Goal: Information Seeking & Learning: Learn about a topic

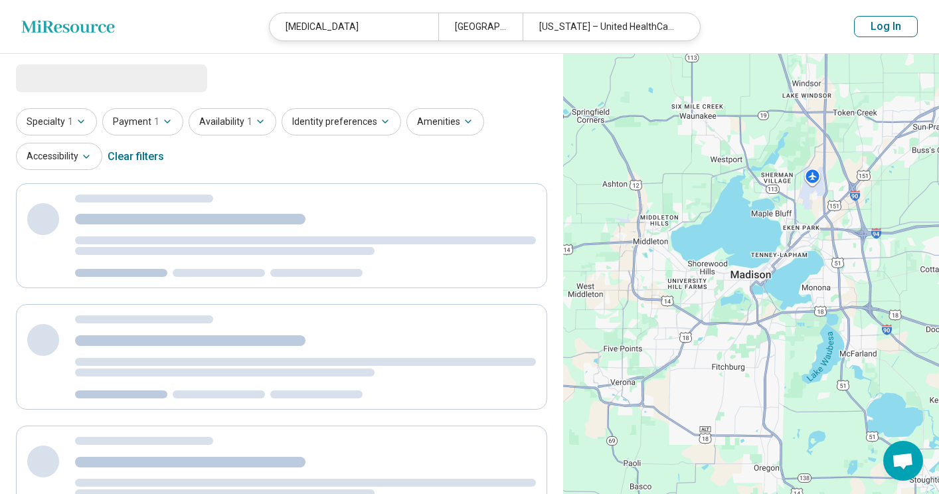
select select "***"
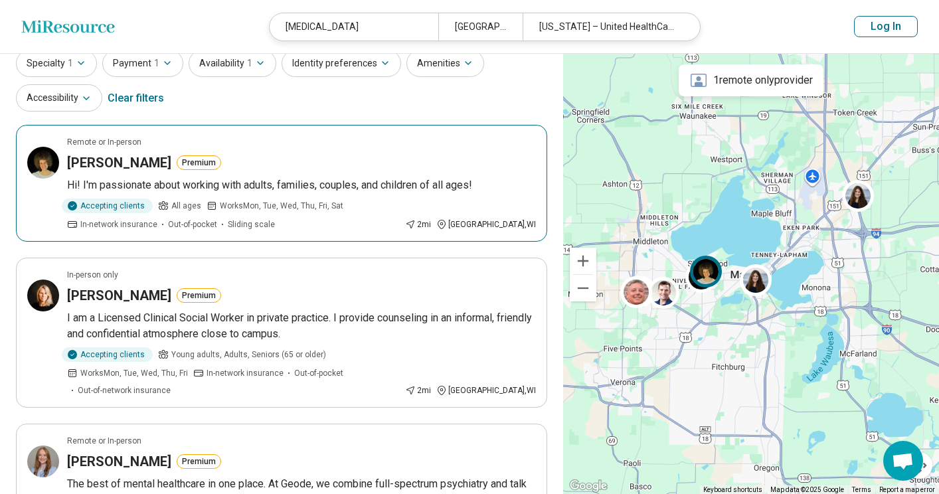
scroll to position [58, 0]
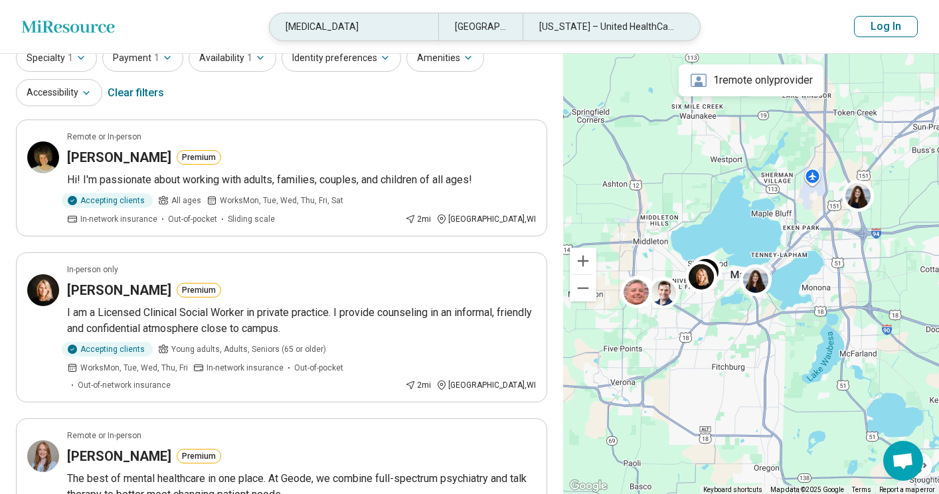
click at [646, 26] on div "Wisconsin – United HealthCare" at bounding box center [607, 26] width 169 height 27
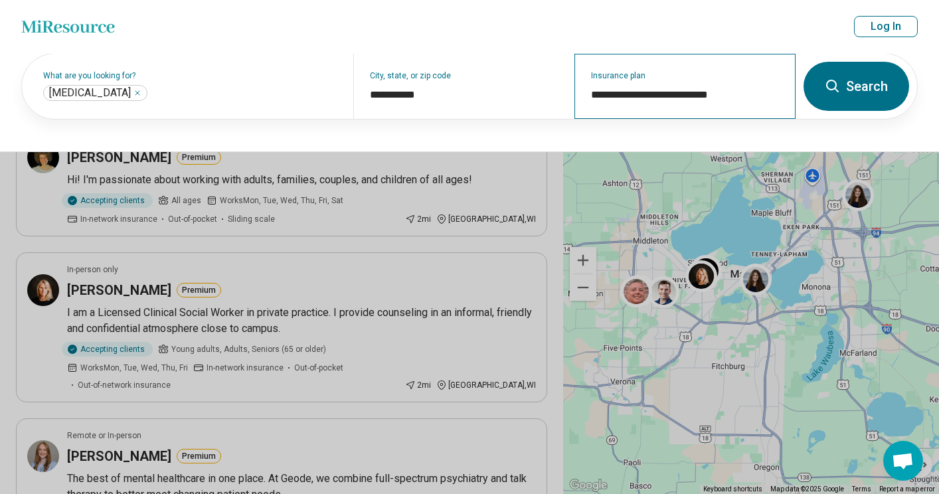
click at [677, 116] on div "**********" at bounding box center [685, 86] width 221 height 65
click at [709, 88] on input "**********" at bounding box center [685, 95] width 189 height 16
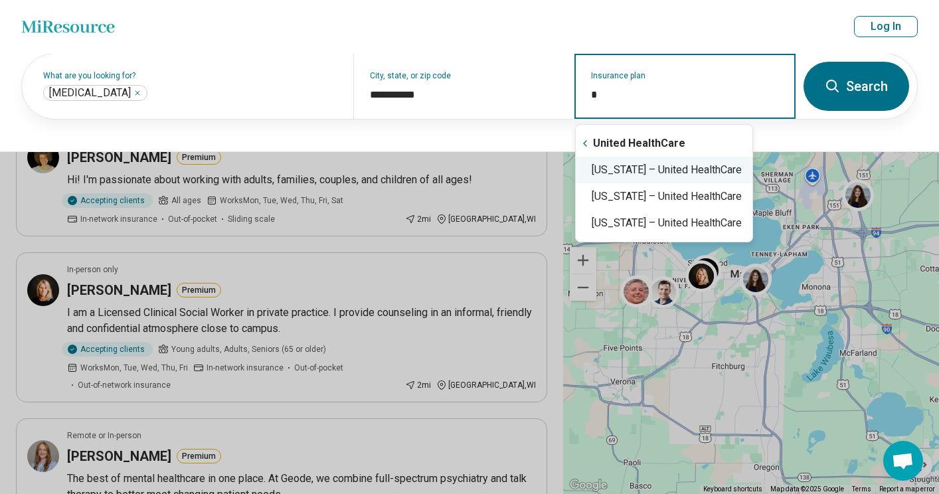
type input "**"
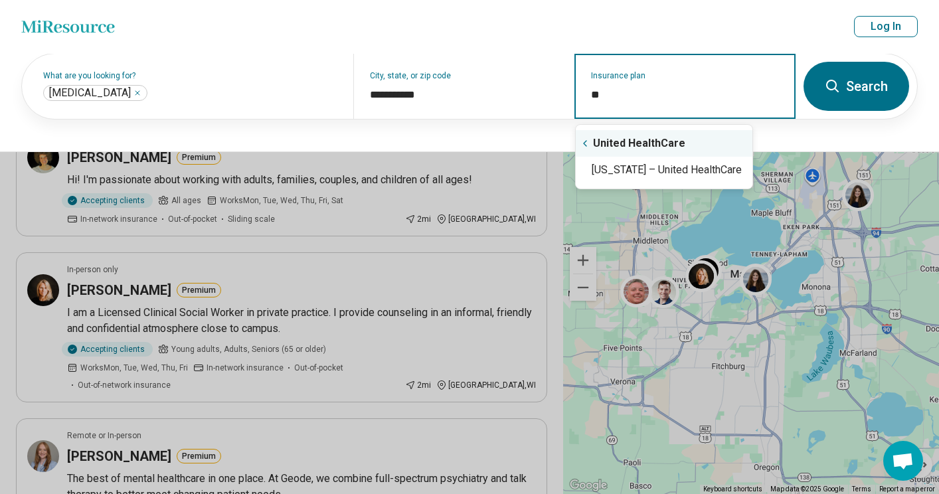
click at [589, 147] on icon "Suggestions" at bounding box center [585, 143] width 11 height 11
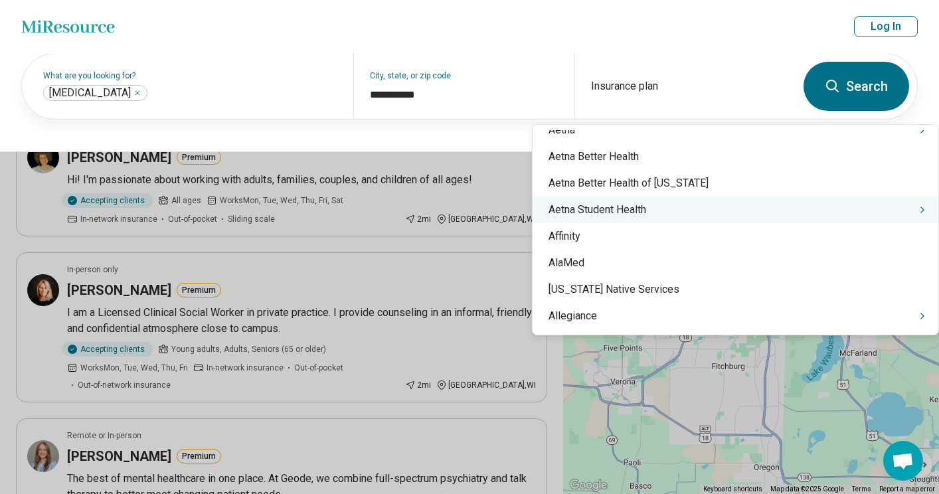
scroll to position [164, 0]
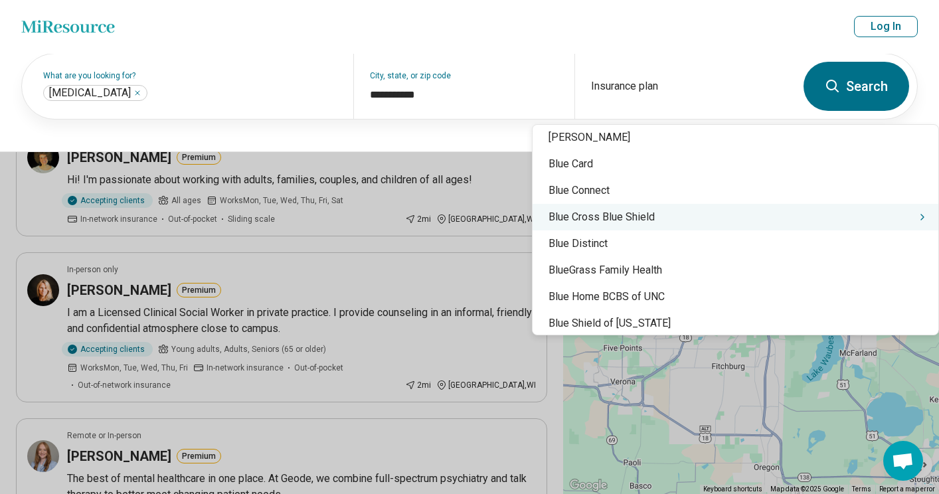
click at [629, 210] on div "Blue Cross Blue Shield" at bounding box center [736, 217] width 406 height 27
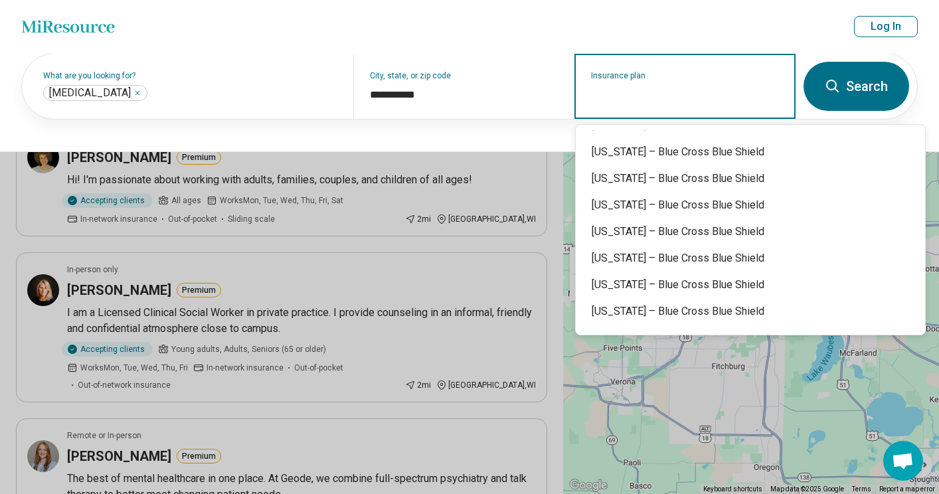
scroll to position [0, 0]
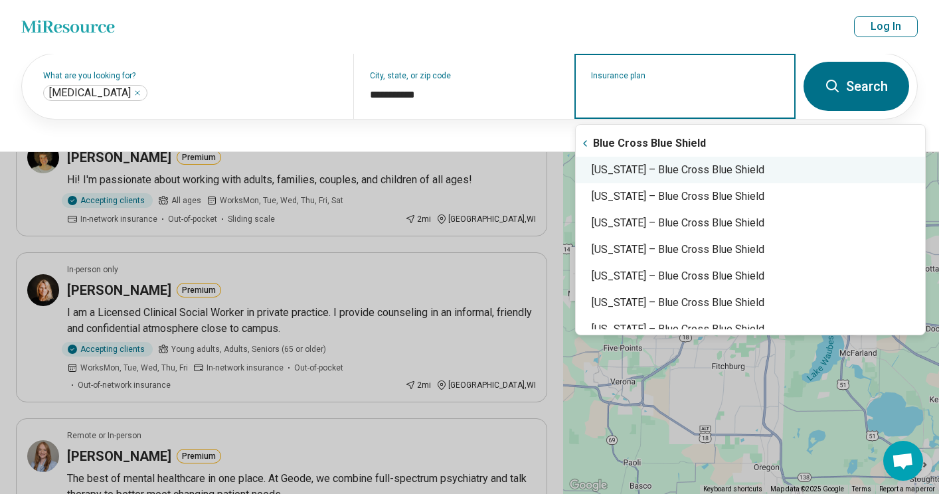
click at [661, 177] on div "Wisconsin – Blue Cross Blue Shield" at bounding box center [750, 170] width 349 height 27
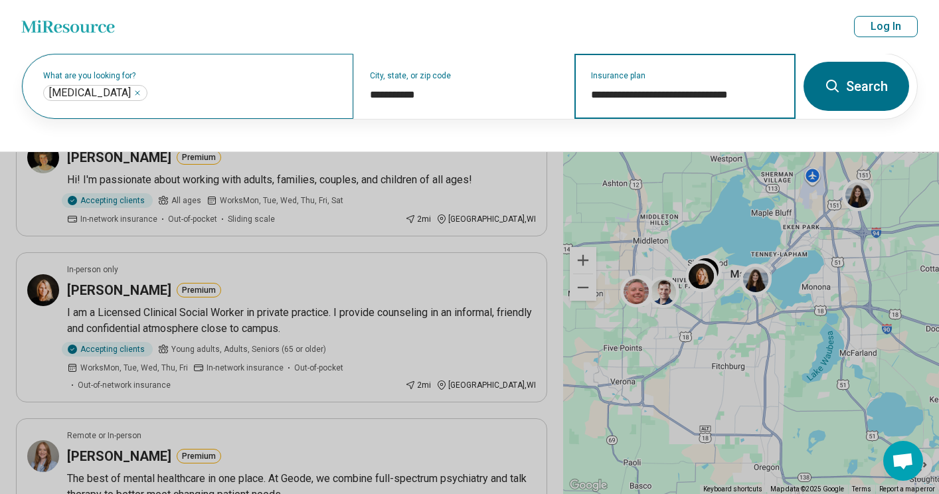
type input "**********"
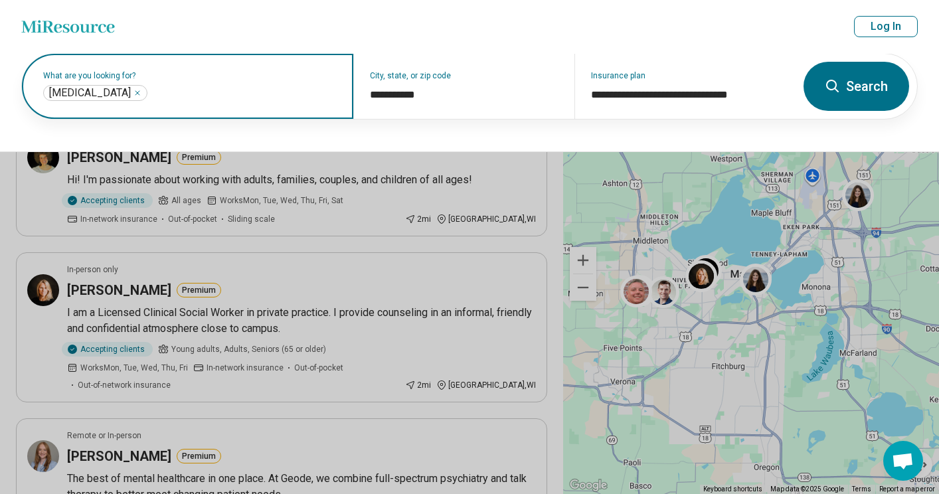
click at [134, 93] on icon "Remove" at bounding box center [138, 93] width 8 height 8
click at [831, 88] on icon at bounding box center [833, 86] width 16 height 16
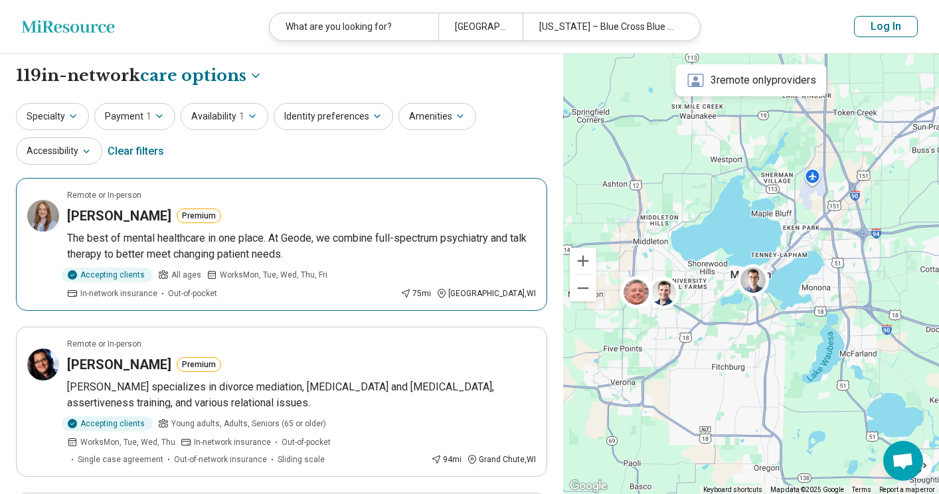
click at [345, 235] on p "The best of mental healthcare in one place. At Geode, we combine full-spectrum …" at bounding box center [301, 247] width 469 height 32
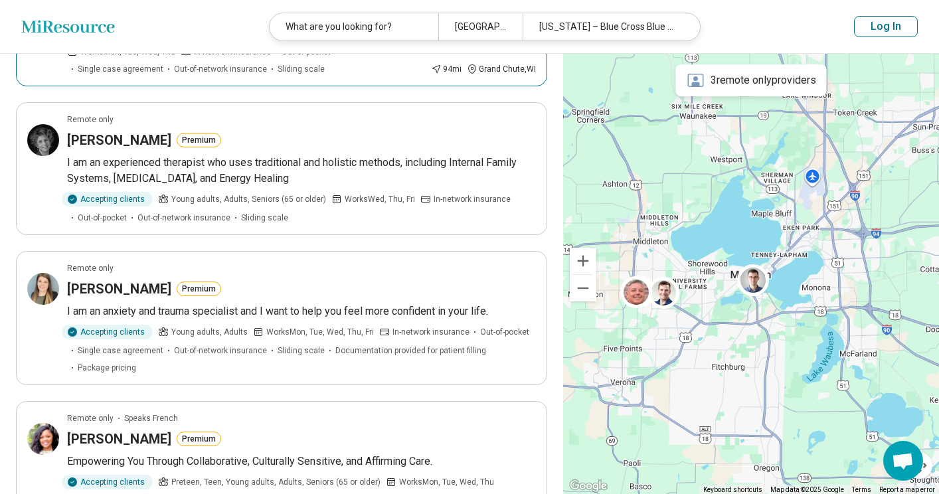
scroll to position [390, 0]
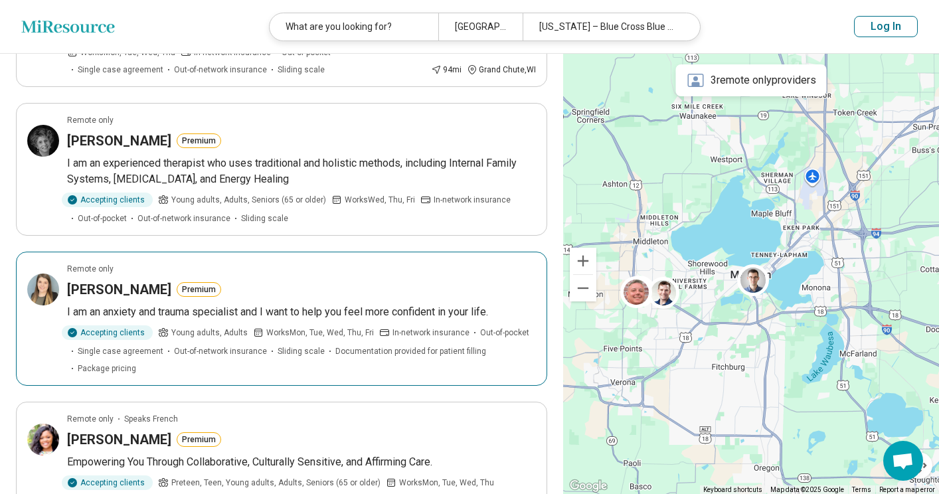
click at [377, 286] on div "Katie Geiser Premium" at bounding box center [301, 289] width 469 height 19
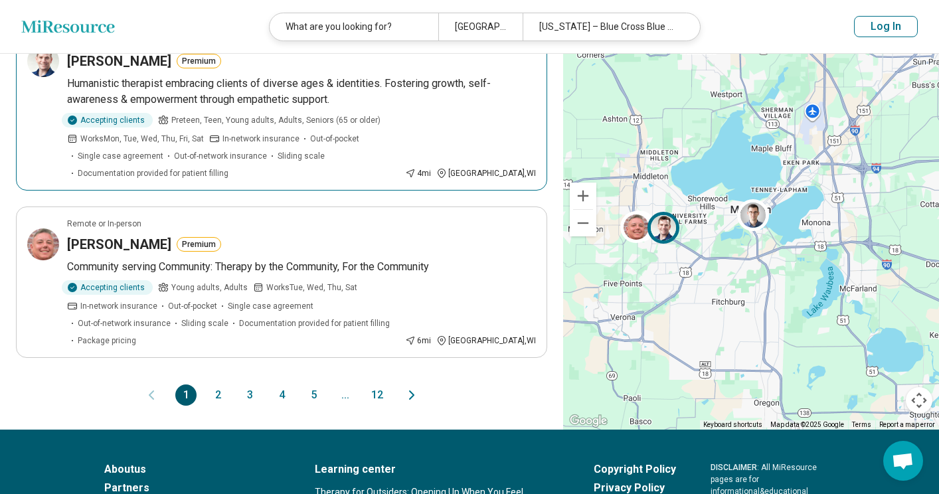
scroll to position [1363, 0]
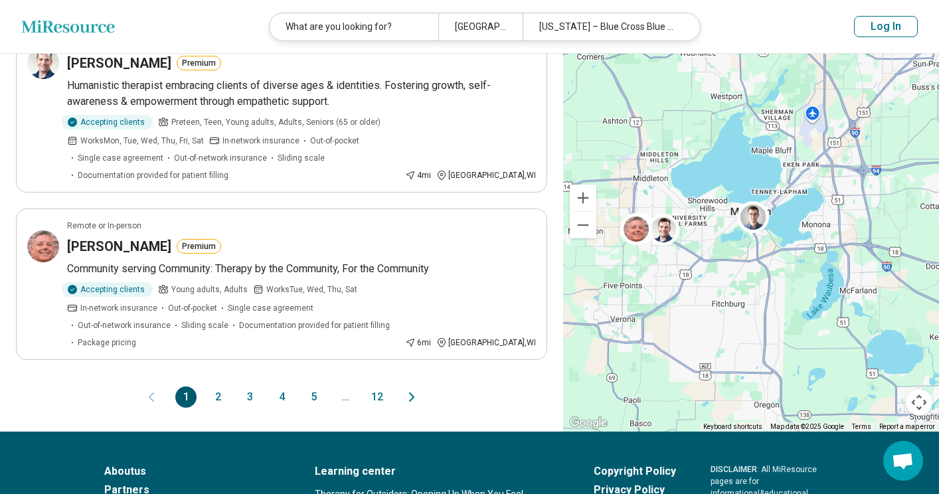
click at [211, 387] on button "2" at bounding box center [217, 397] width 21 height 21
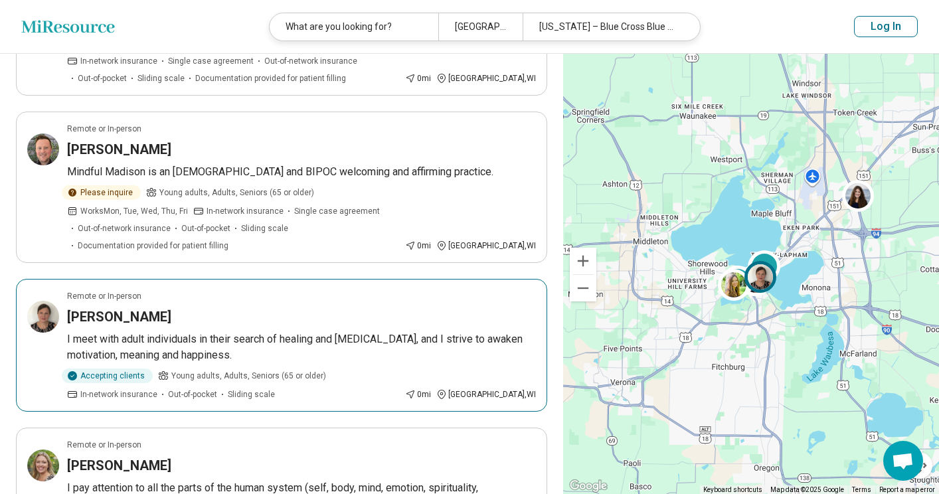
scroll to position [235, 0]
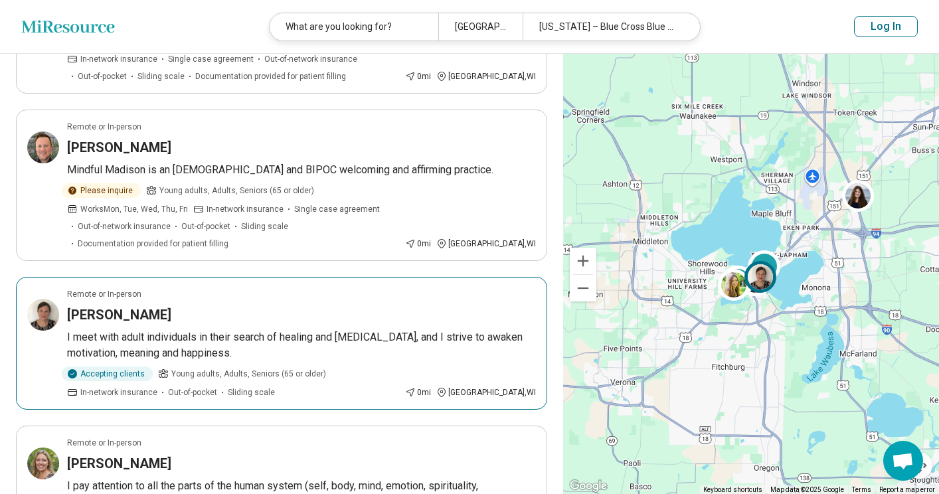
click at [239, 368] on span "Young adults, Adults, Seniors (65 or older)" at bounding box center [248, 374] width 155 height 12
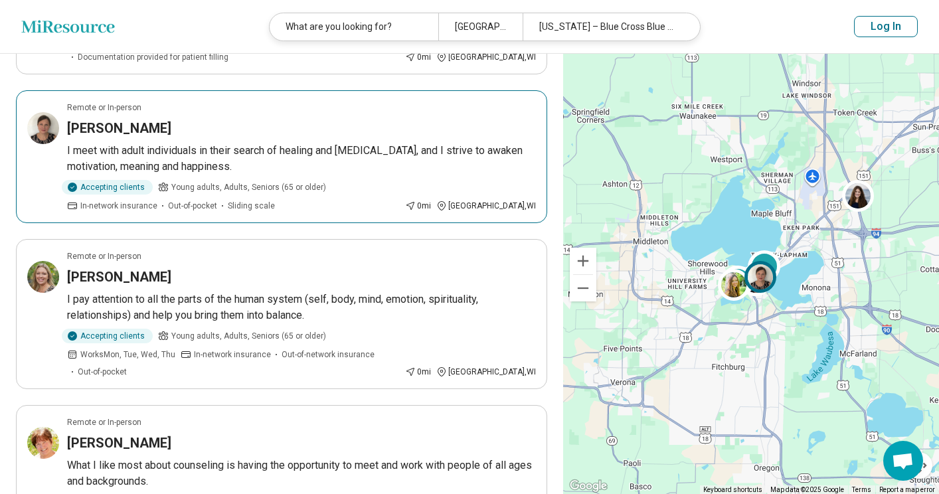
scroll to position [419, 0]
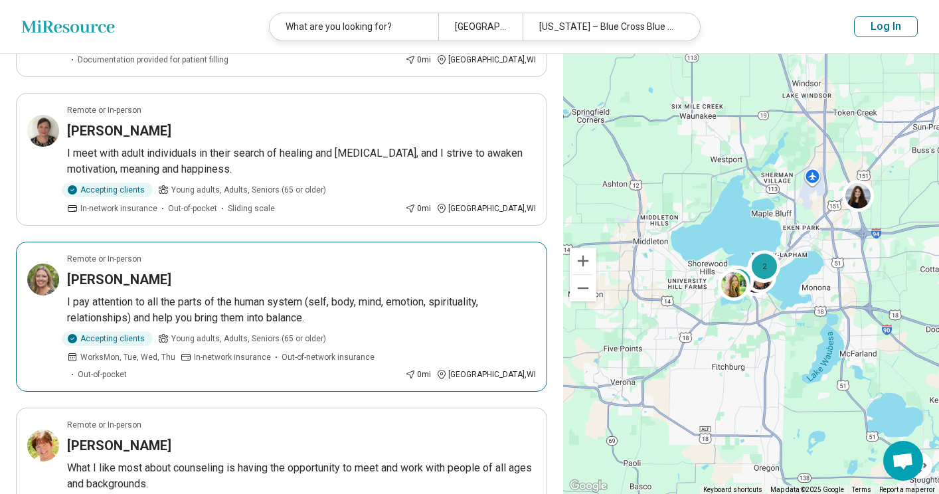
click at [415, 294] on p "I pay attention to all the parts of the human system (self, body, mind, emotion…" at bounding box center [301, 310] width 469 height 32
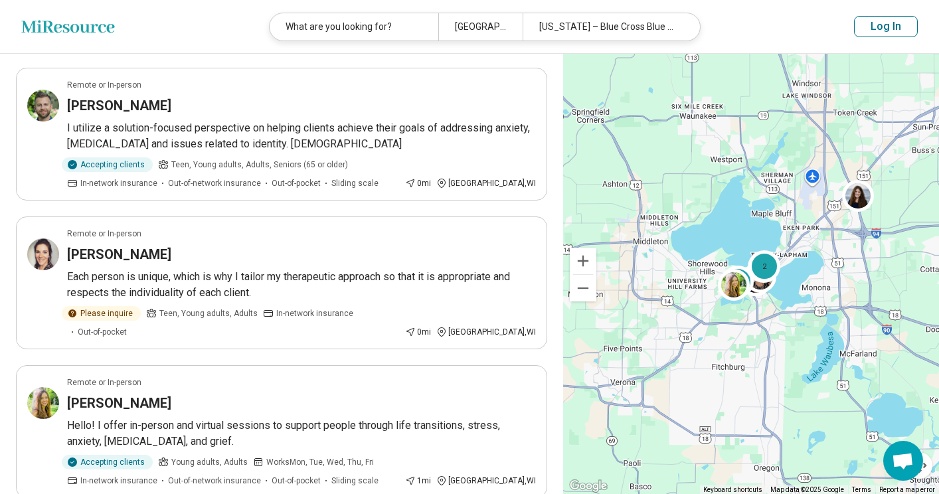
scroll to position [1256, 0]
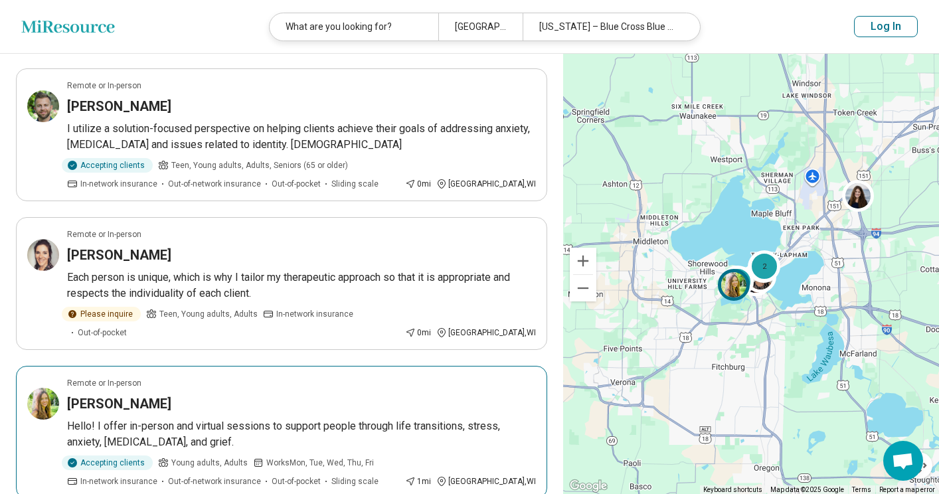
click at [334, 395] on div "Megan Ludwigson" at bounding box center [301, 404] width 469 height 19
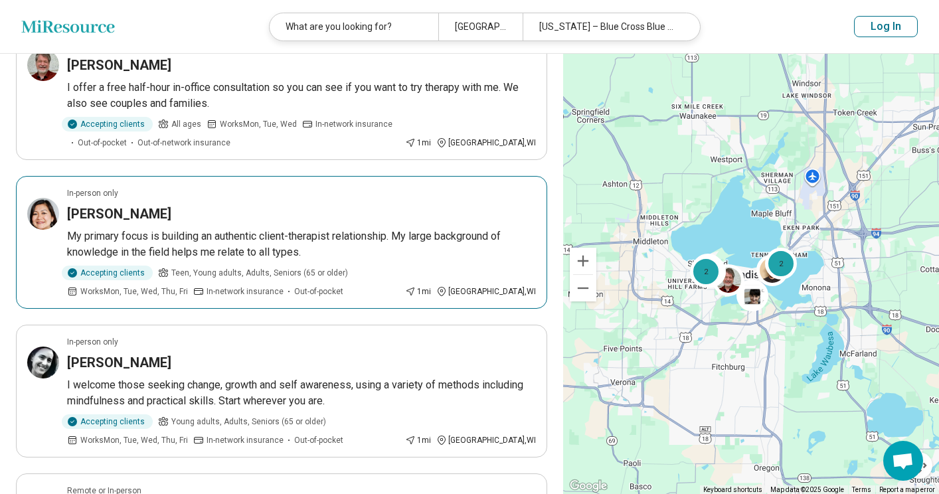
scroll to position [475, 0]
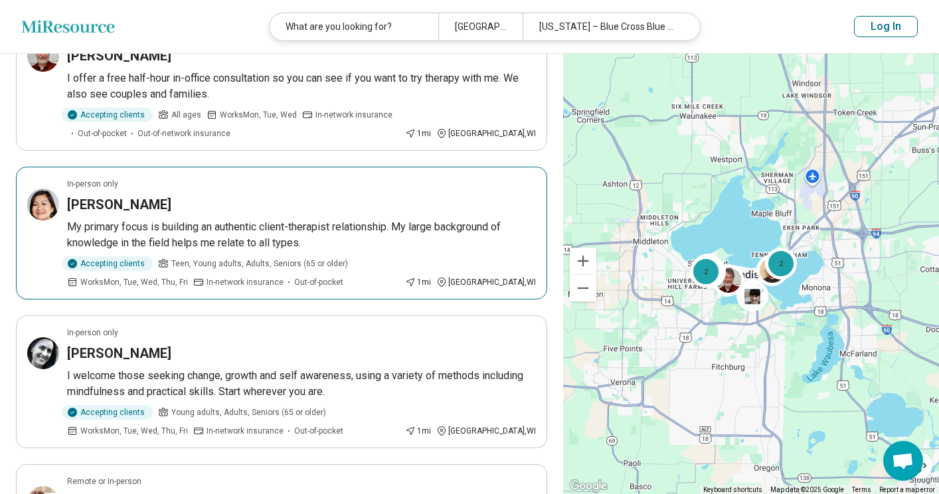
click at [362, 213] on div "[PERSON_NAME]" at bounding box center [301, 204] width 469 height 19
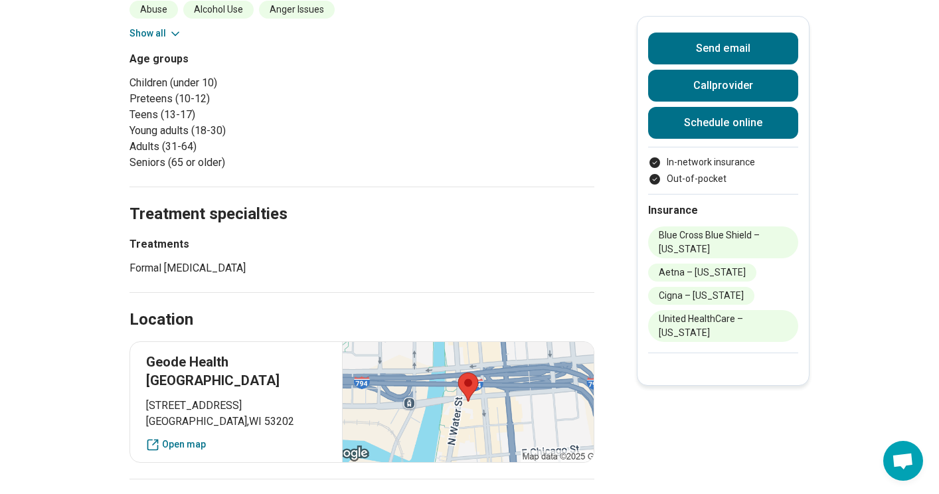
scroll to position [632, 0]
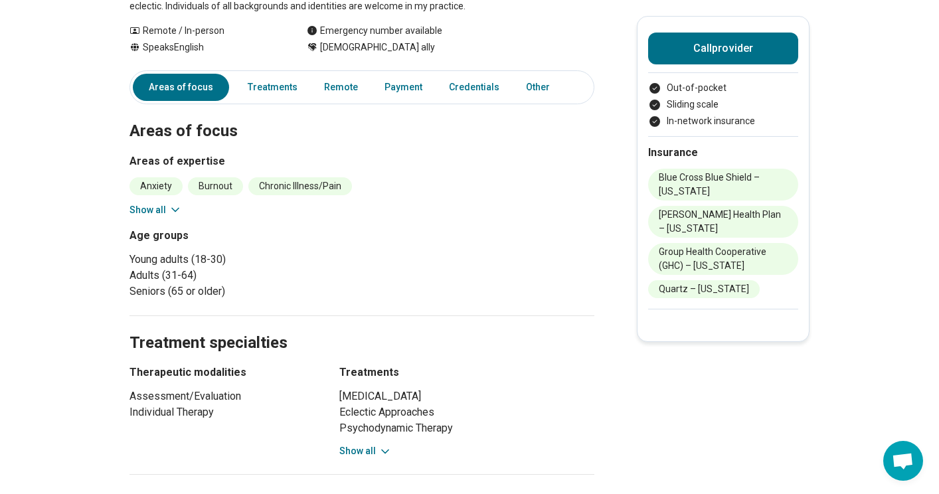
scroll to position [239, 0]
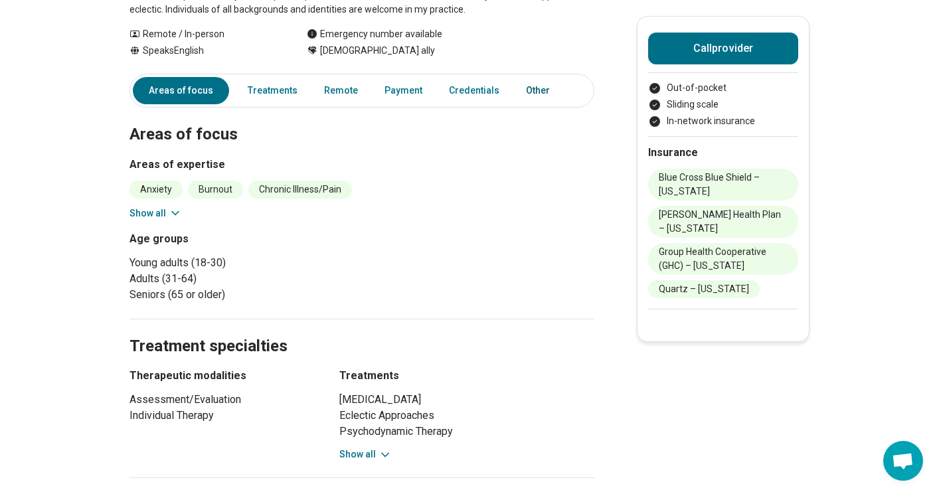
click at [520, 88] on link "Other" at bounding box center [542, 90] width 48 height 27
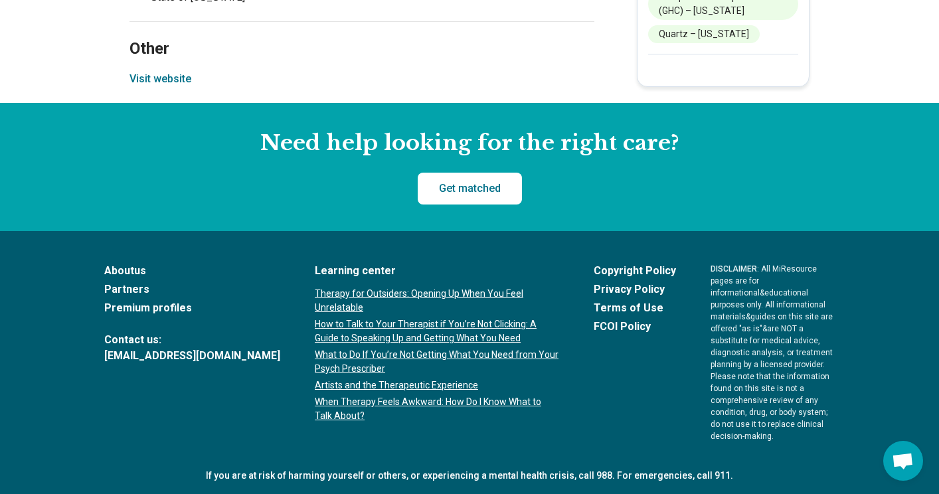
scroll to position [1424, 0]
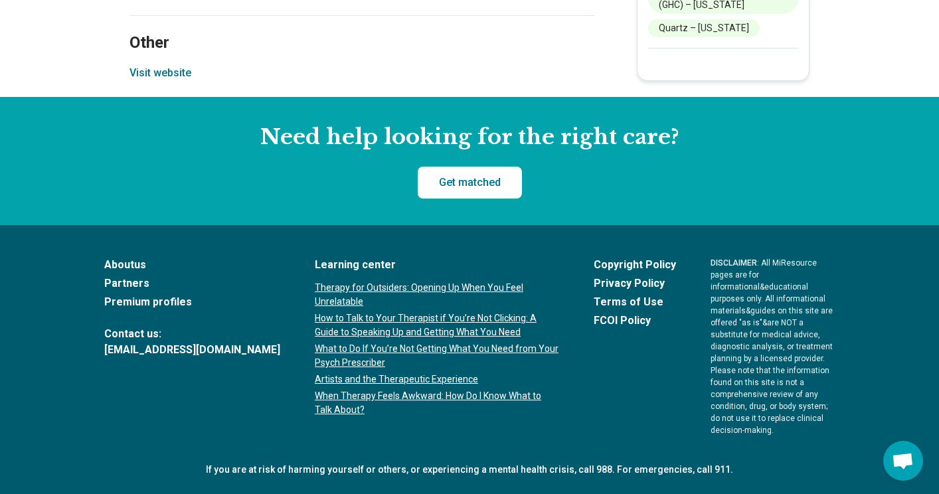
click at [171, 70] on button "Visit website" at bounding box center [161, 73] width 62 height 16
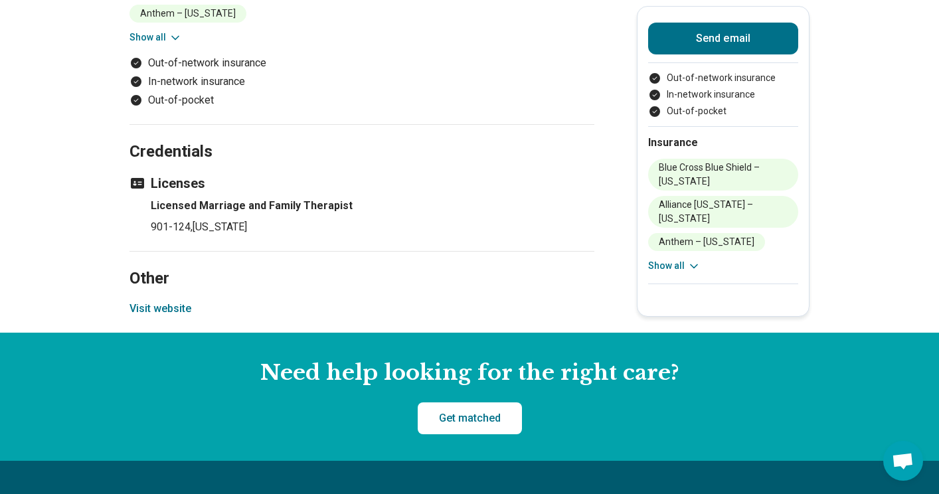
scroll to position [1371, 0]
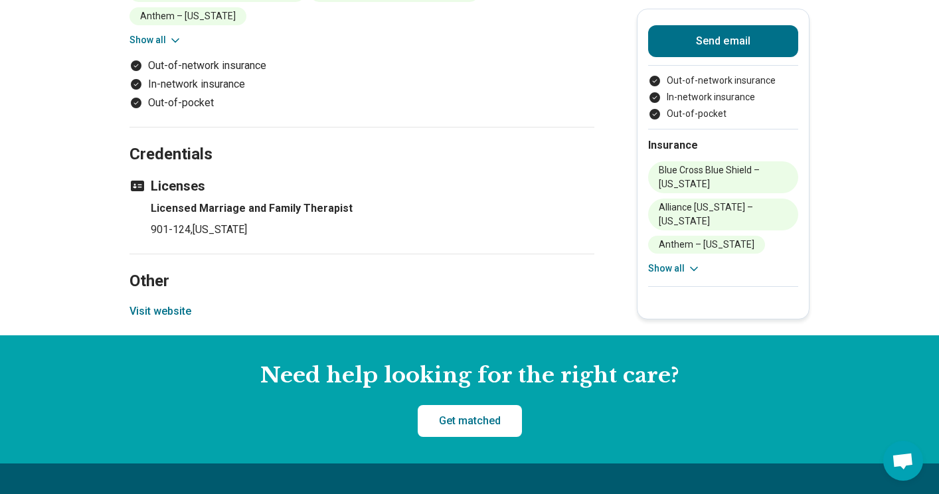
click at [163, 304] on button "Visit website" at bounding box center [161, 312] width 62 height 16
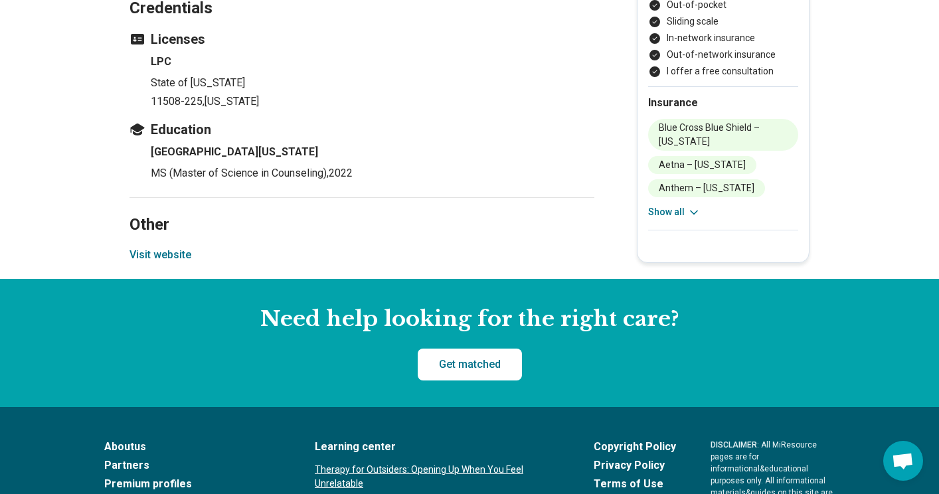
scroll to position [1438, 0]
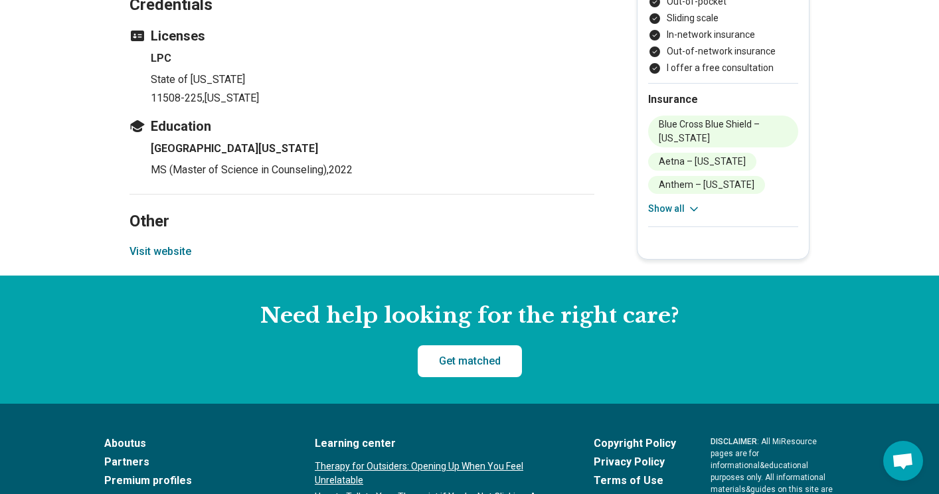
click at [168, 259] on section "Other Visit website" at bounding box center [362, 235] width 465 height 82
click at [164, 253] on button "Visit website" at bounding box center [161, 252] width 62 height 16
